Goal: Transaction & Acquisition: Download file/media

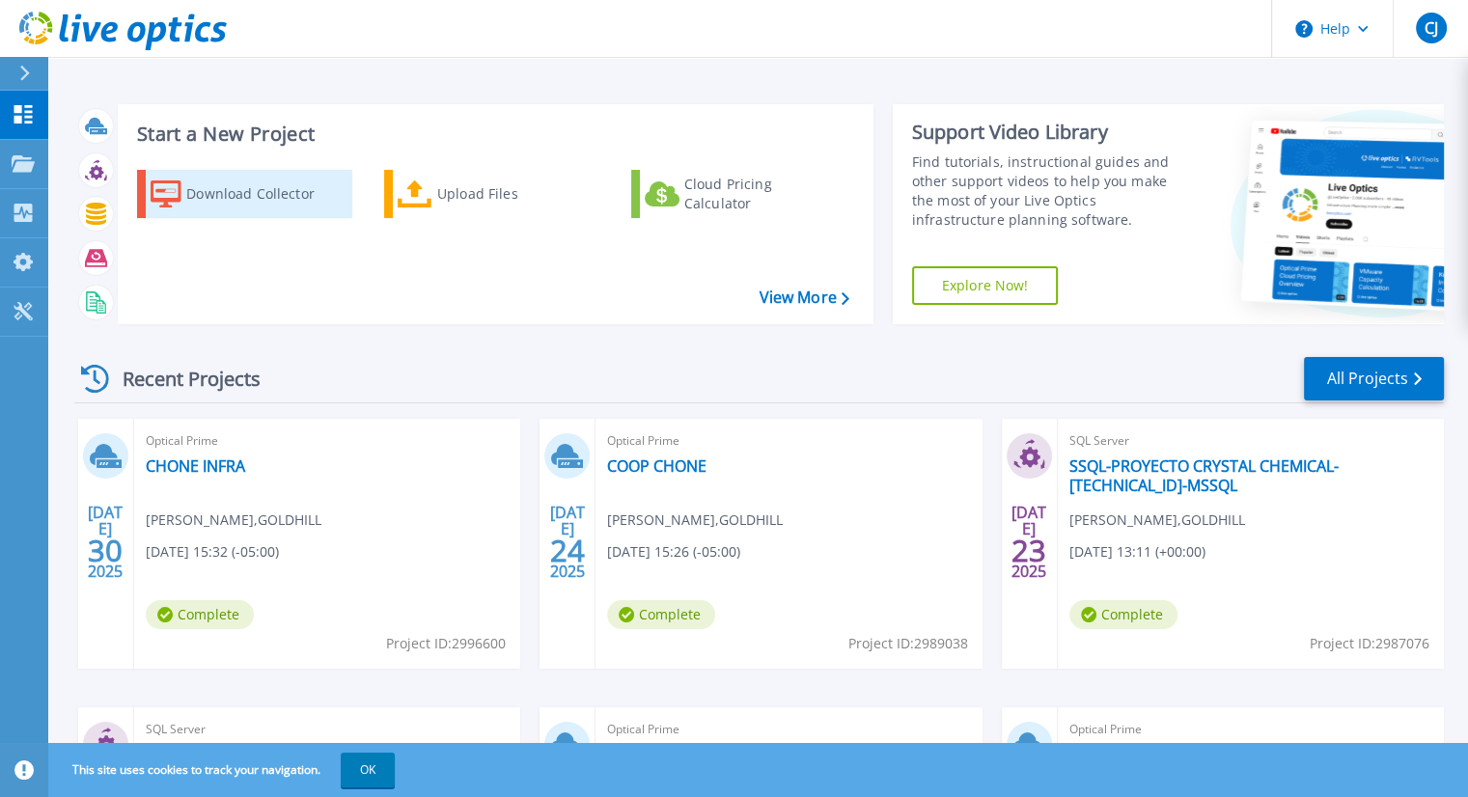
click at [269, 185] on div "Download Collector" at bounding box center [263, 194] width 154 height 39
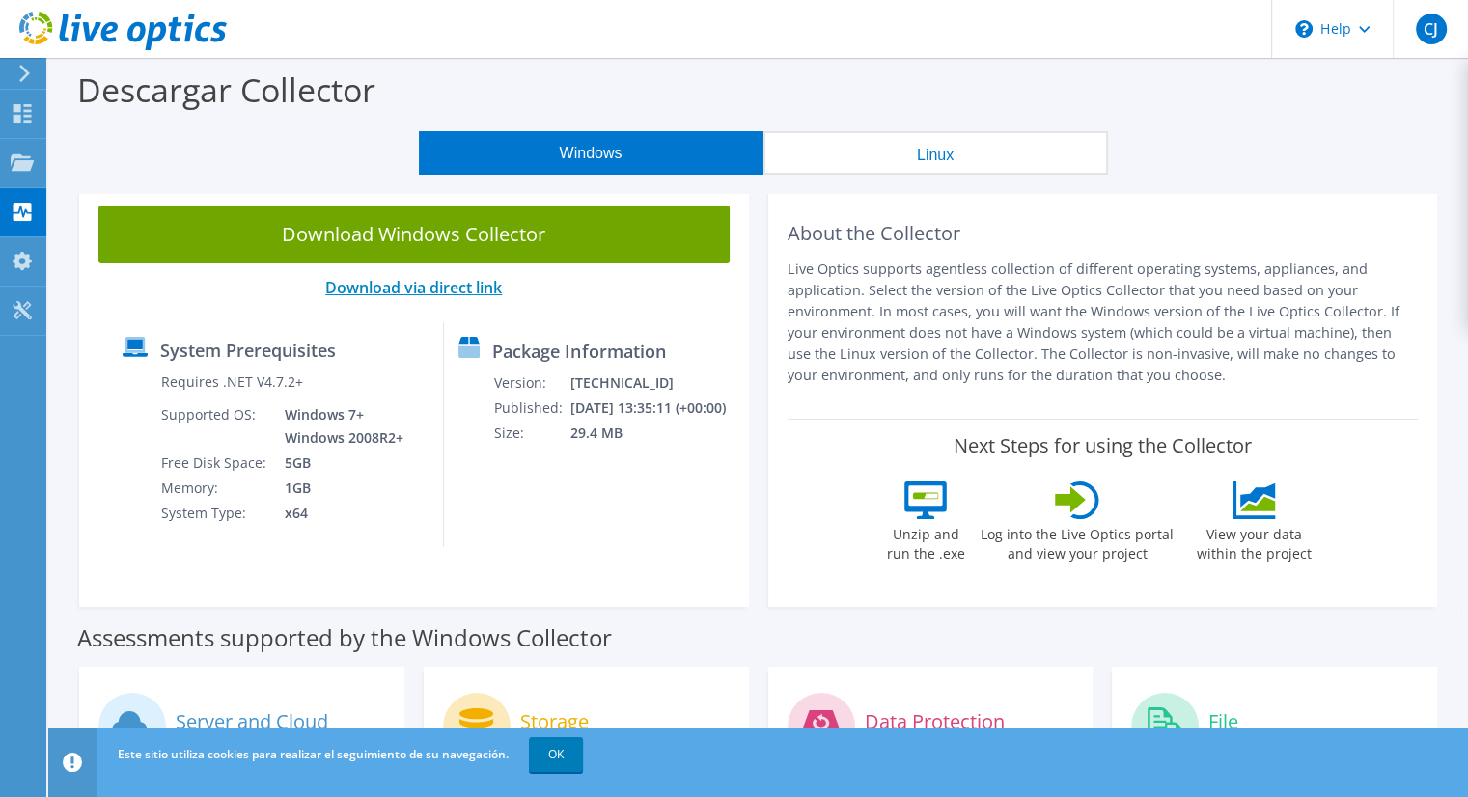
click at [424, 294] on link "Download via direct link" at bounding box center [413, 287] width 177 height 21
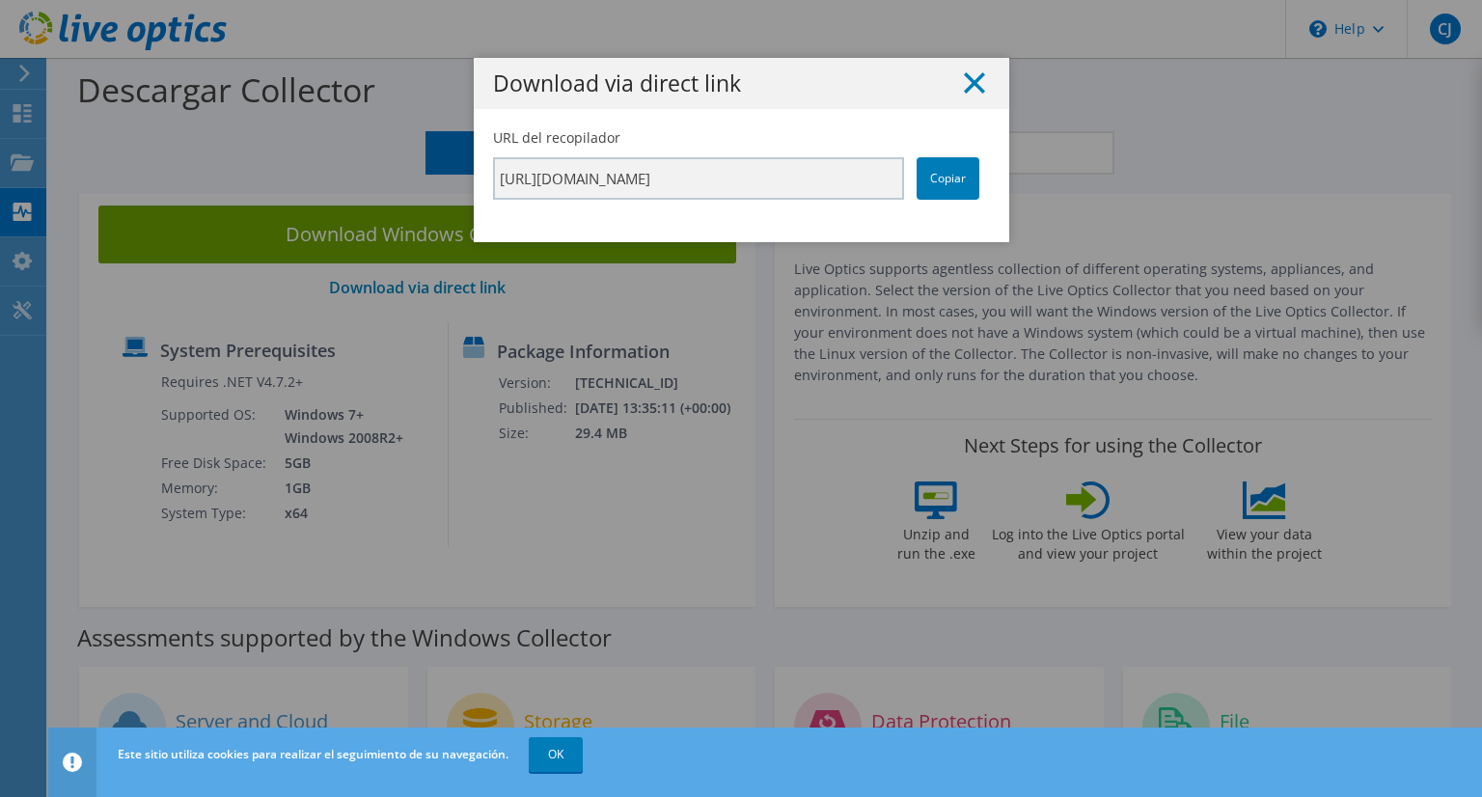
click at [964, 83] on icon at bounding box center [974, 82] width 21 height 21
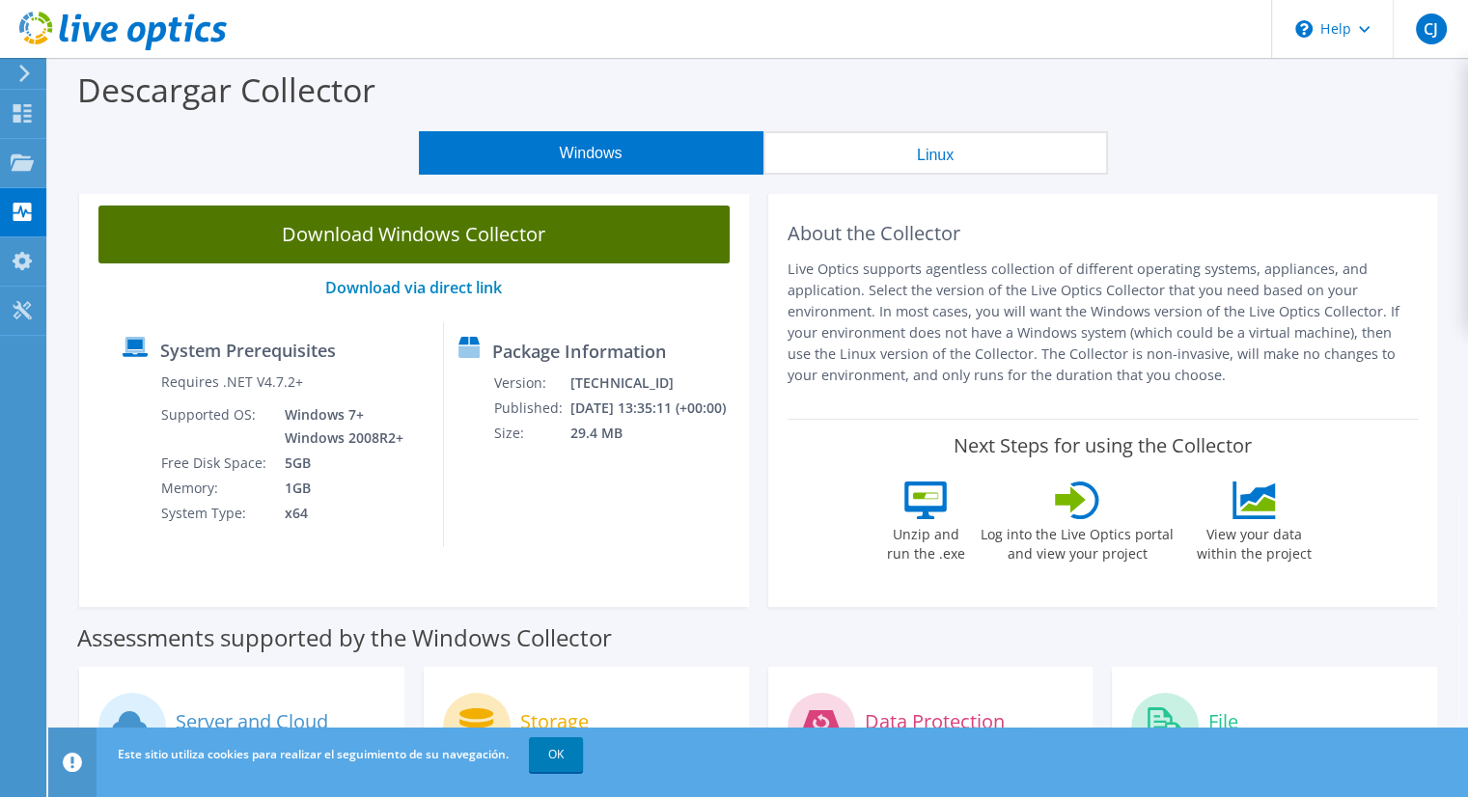
click at [319, 242] on link "Download Windows Collector" at bounding box center [413, 235] width 631 height 58
